Goal: Transaction & Acquisition: Book appointment/travel/reservation

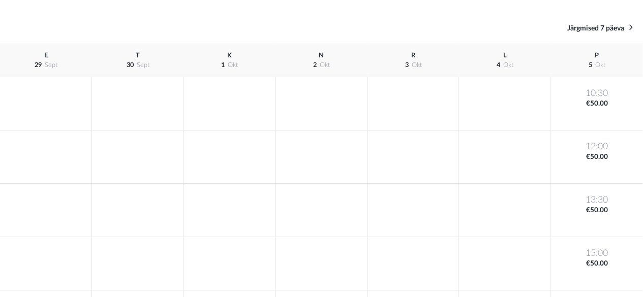
click at [500, 59] on div "L 4 okt" at bounding box center [505, 60] width 92 height 33
click at [504, 64] on span "okt" at bounding box center [508, 65] width 10 height 6
drag, startPoint x: 503, startPoint y: 181, endPoint x: 523, endPoint y: 115, distance: 69.1
click at [463, 227] on div "L 4 okt" at bounding box center [505, 274] width 92 height 460
click at [620, 31] on span "Järgmised 7 päeva" at bounding box center [595, 28] width 57 height 7
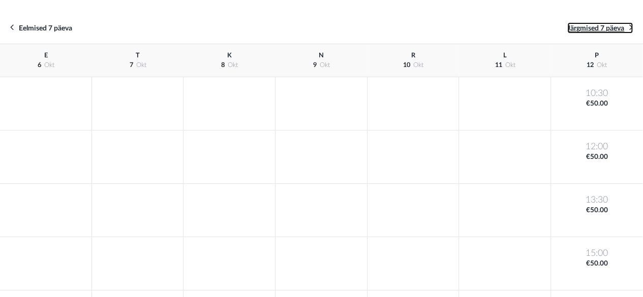
click at [595, 29] on span "Järgmised 7 päeva" at bounding box center [595, 28] width 57 height 7
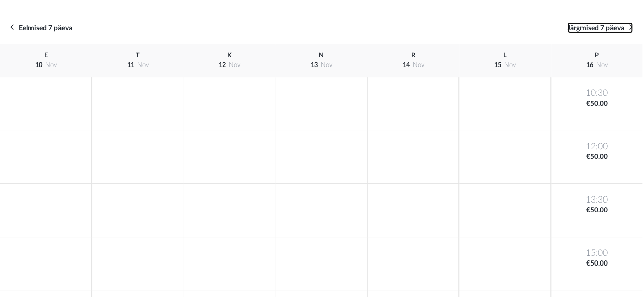
click at [595, 29] on span "Järgmised 7 päeva" at bounding box center [595, 28] width 57 height 7
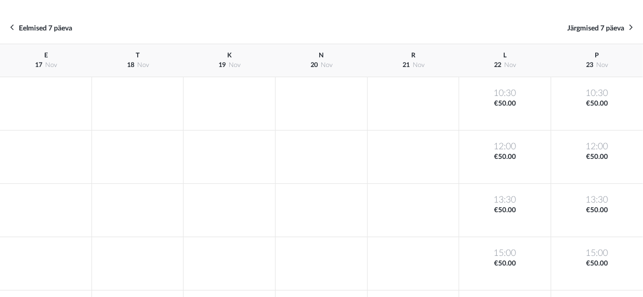
click at [441, 119] on div at bounding box center [413, 103] width 92 height 53
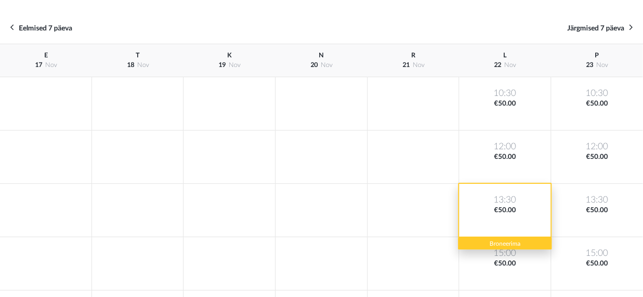
click at [483, 211] on div "13:30 €50.00" at bounding box center [505, 210] width 92 height 53
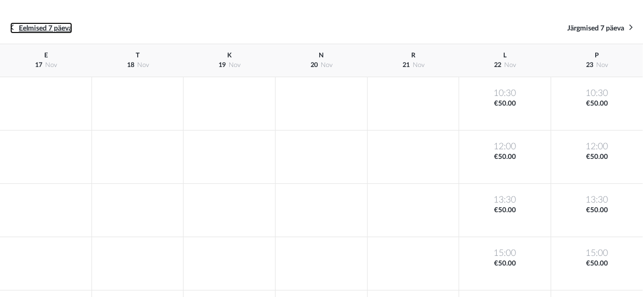
click at [46, 31] on span "Eelmised 7 päeva" at bounding box center [45, 28] width 53 height 7
click at [44, 26] on span "Eelmised 7 päeva" at bounding box center [45, 28] width 53 height 7
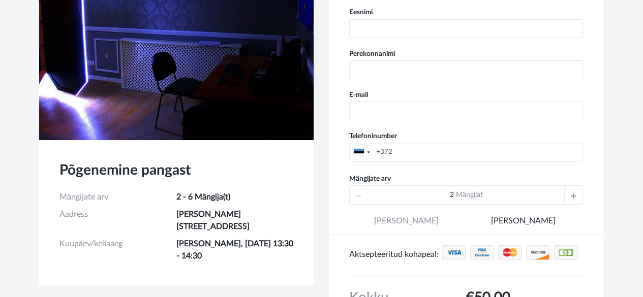
scroll to position [152, 0]
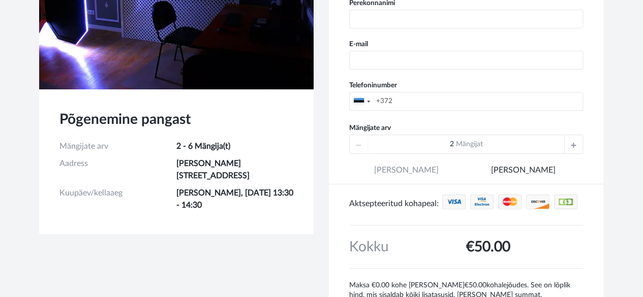
click at [572, 144] on icon at bounding box center [573, 144] width 5 height 18
click at [573, 142] on icon at bounding box center [573, 144] width 5 height 18
click at [573, 143] on icon at bounding box center [573, 144] width 5 height 18
click at [573, 143] on div "5 Mängijat" at bounding box center [466, 144] width 234 height 19
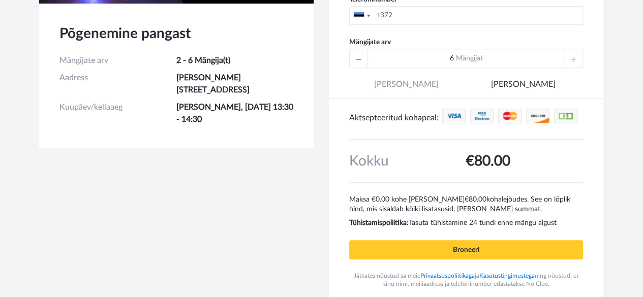
scroll to position [260, 0]
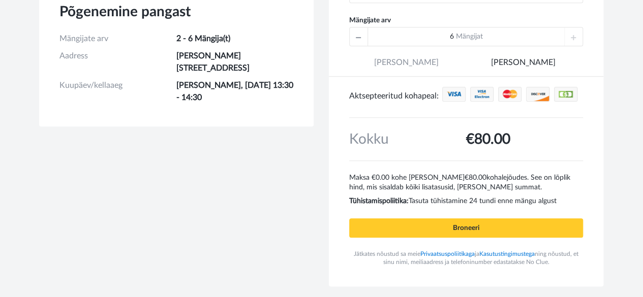
click at [359, 39] on icon at bounding box center [358, 36] width 5 height 18
click at [359, 38] on icon at bounding box center [358, 36] width 5 height 18
click at [569, 34] on div at bounding box center [573, 36] width 18 height 18
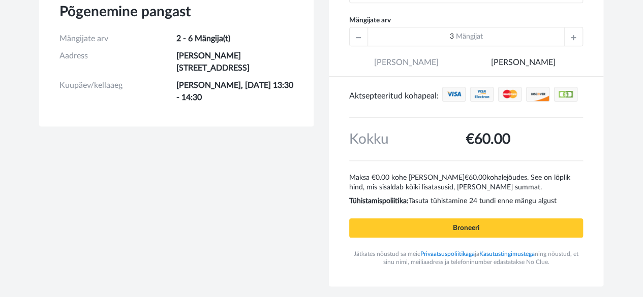
click at [569, 24] on div "Mängijate arv 3 Mängijat" at bounding box center [466, 30] width 234 height 33
click at [567, 30] on div at bounding box center [573, 36] width 18 height 18
click at [568, 30] on div at bounding box center [573, 36] width 18 height 18
click at [568, 37] on div at bounding box center [573, 36] width 18 height 18
click at [568, 38] on div "6 Mängijat" at bounding box center [466, 36] width 234 height 19
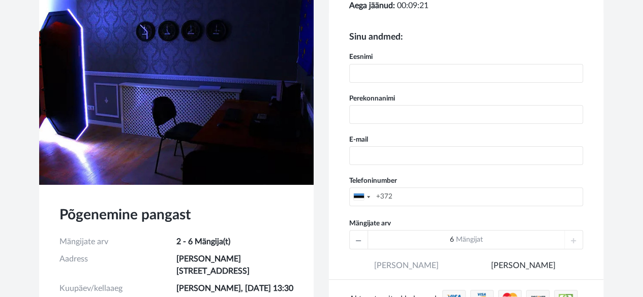
scroll to position [0, 0]
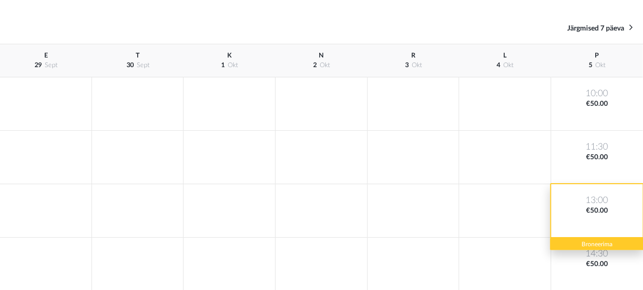
click at [610, 193] on div "13:00 €50.00" at bounding box center [597, 210] width 92 height 53
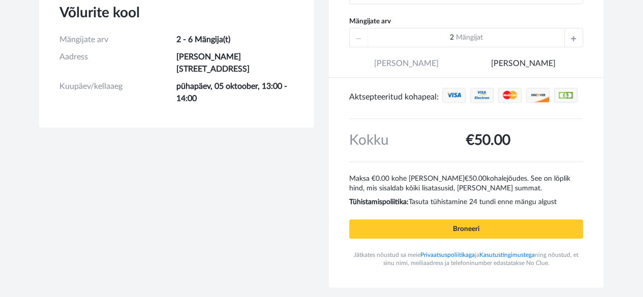
scroll to position [260, 0]
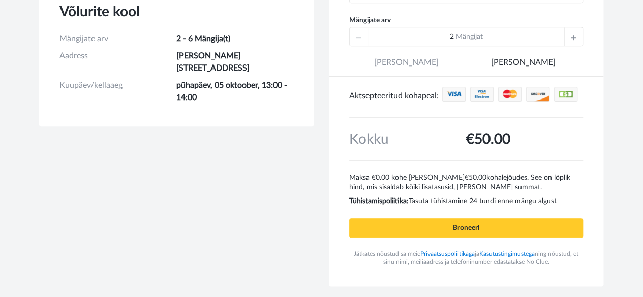
click at [564, 30] on div at bounding box center [573, 36] width 18 height 18
click at [567, 31] on div at bounding box center [573, 36] width 18 height 18
click at [568, 32] on div at bounding box center [573, 36] width 18 height 18
click at [569, 29] on div at bounding box center [573, 36] width 18 height 18
click at [569, 27] on div "5 Mängijat" at bounding box center [466, 36] width 234 height 19
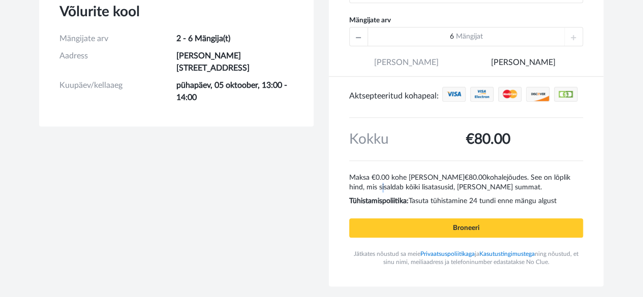
click at [351, 191] on div "Sinu andmed: Eesnimi Perekonnanimi E-mail Telefoninumber United States +1 Unite…" at bounding box center [466, 47] width 274 height 478
click at [343, 201] on div "Sinu andmed: Eesnimi Perekonnanimi E-mail Telefoninumber United States +1 Unite…" at bounding box center [466, 47] width 274 height 478
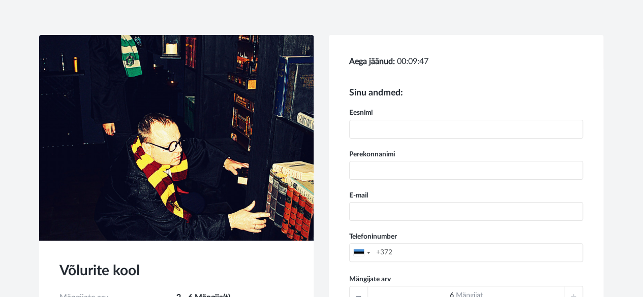
scroll to position [0, 0]
